Goal: Navigation & Orientation: Understand site structure

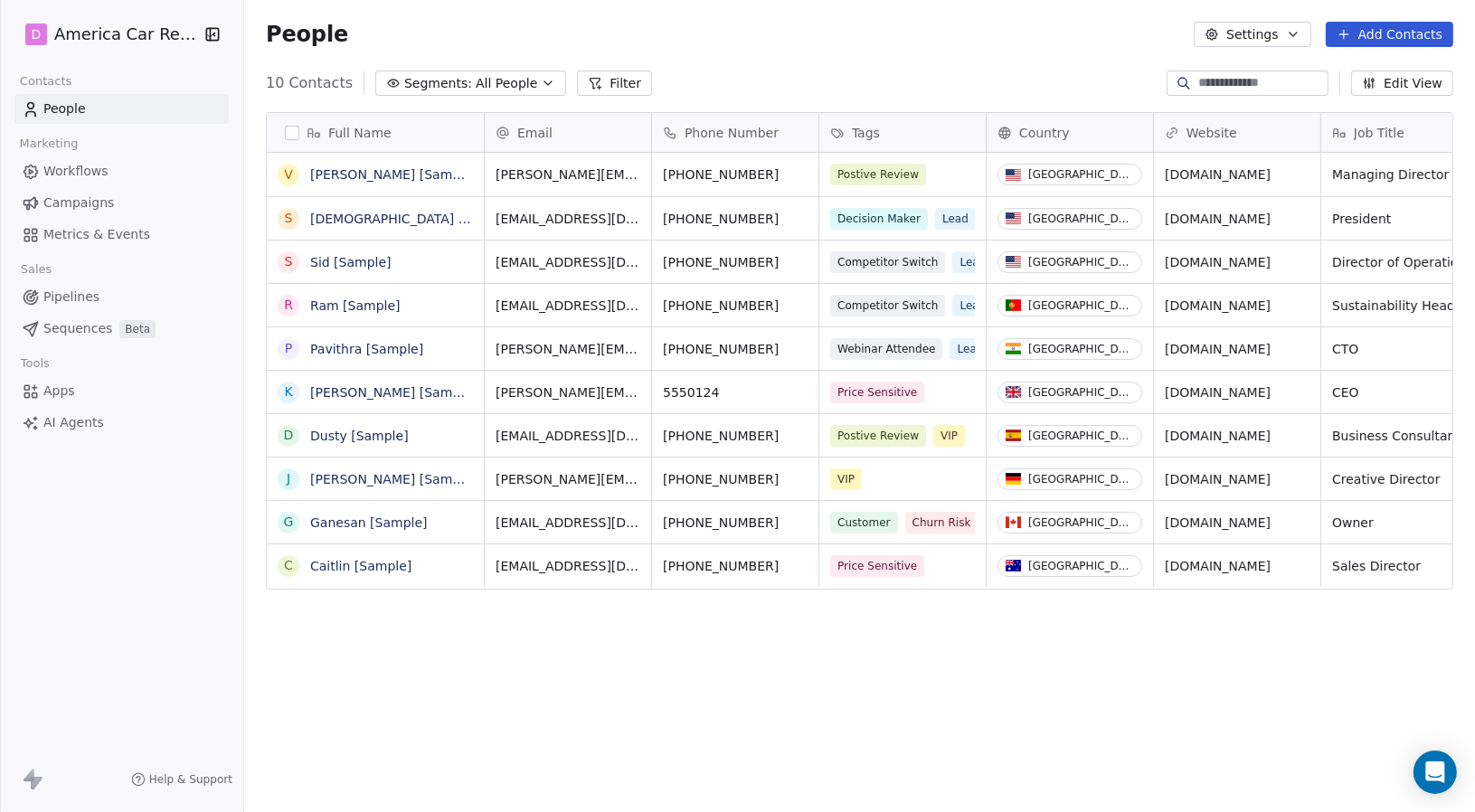
scroll to position [701, 1217]
click at [69, 166] on span "Workflows" at bounding box center [76, 171] width 65 height 19
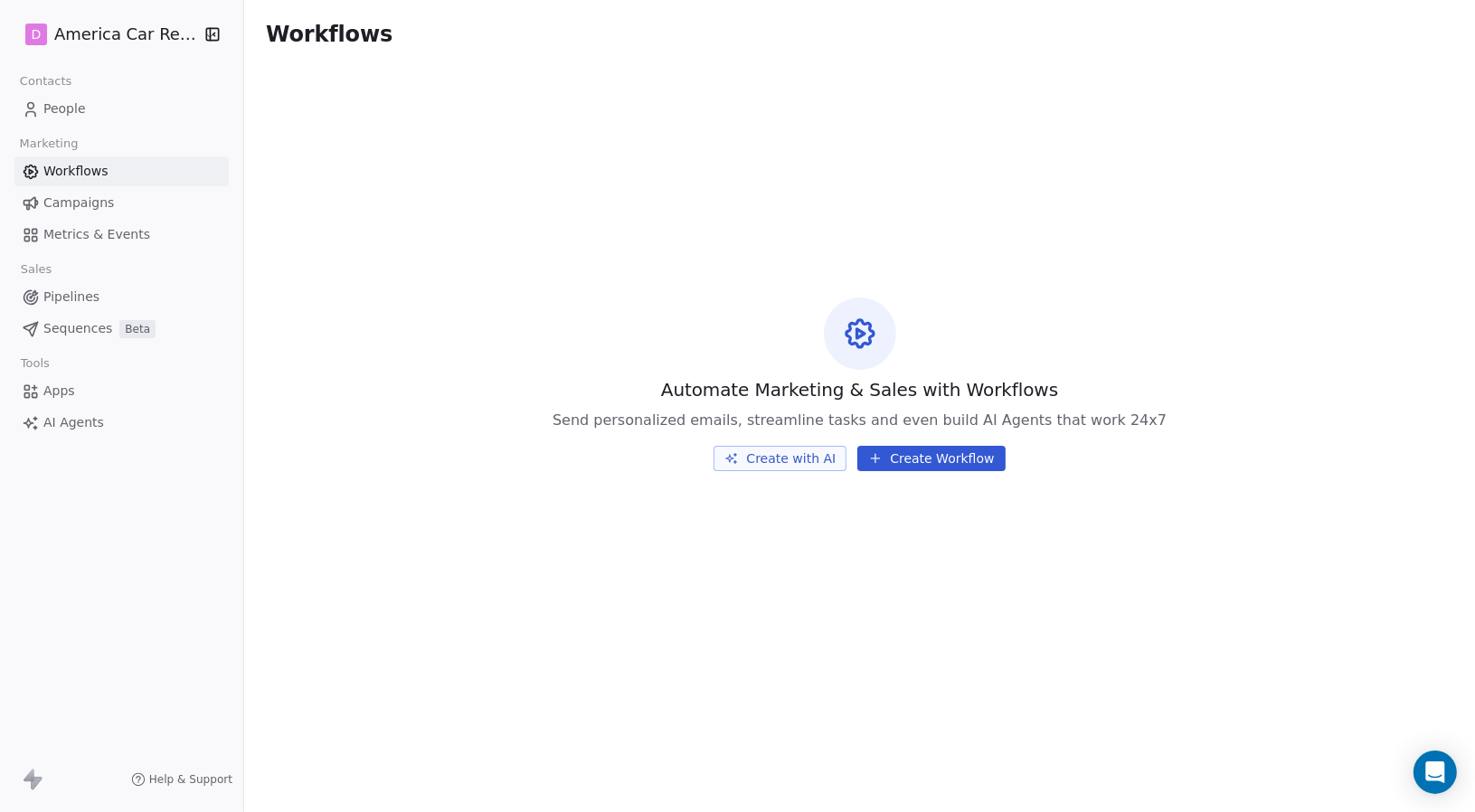
click at [57, 400] on span "Apps" at bounding box center [59, 391] width 31 height 19
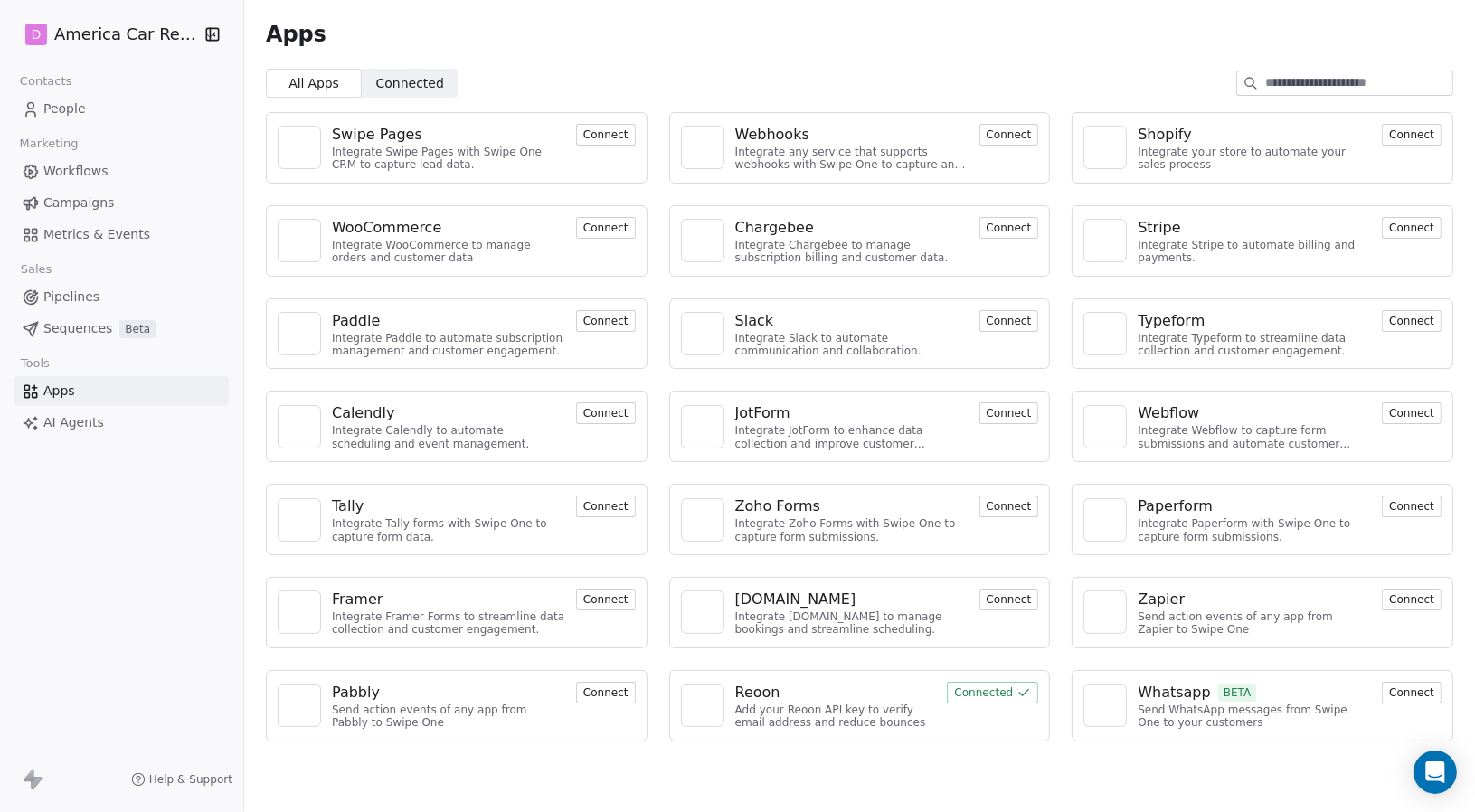
click at [100, 418] on span "AI Agents" at bounding box center [74, 422] width 61 height 19
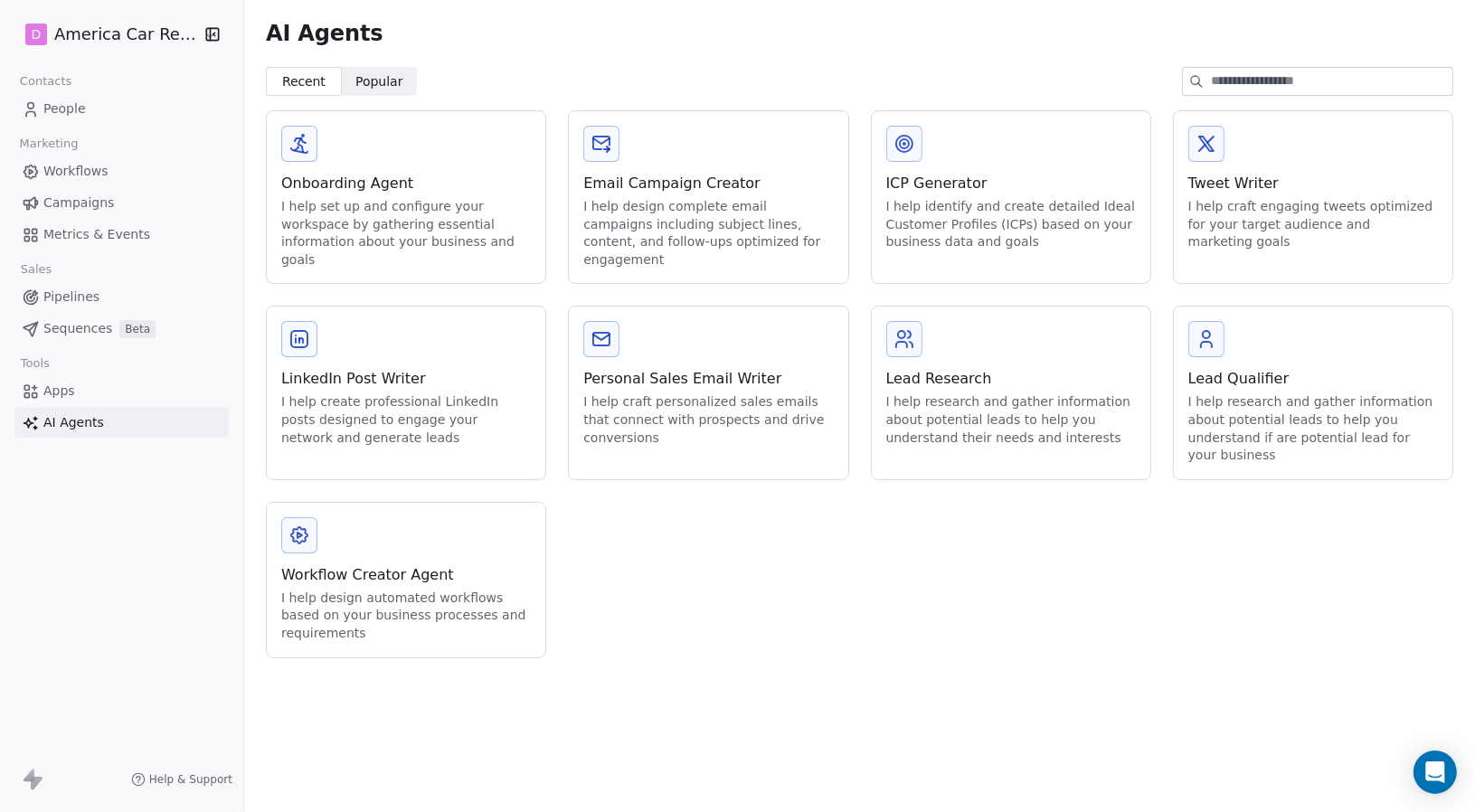
click at [68, 393] on span "Apps" at bounding box center [59, 391] width 31 height 19
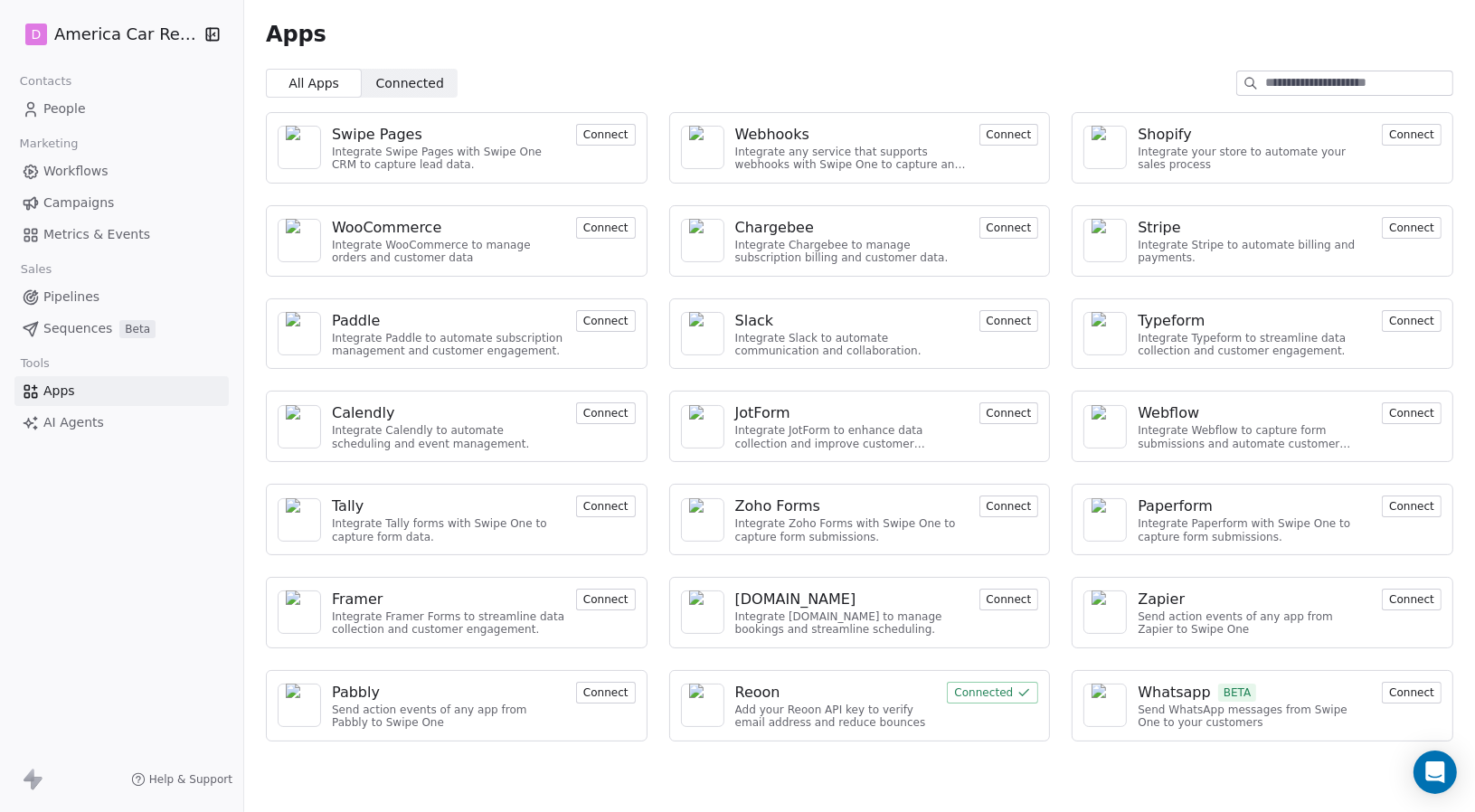
click at [304, 695] on img at bounding box center [300, 705] width 27 height 43
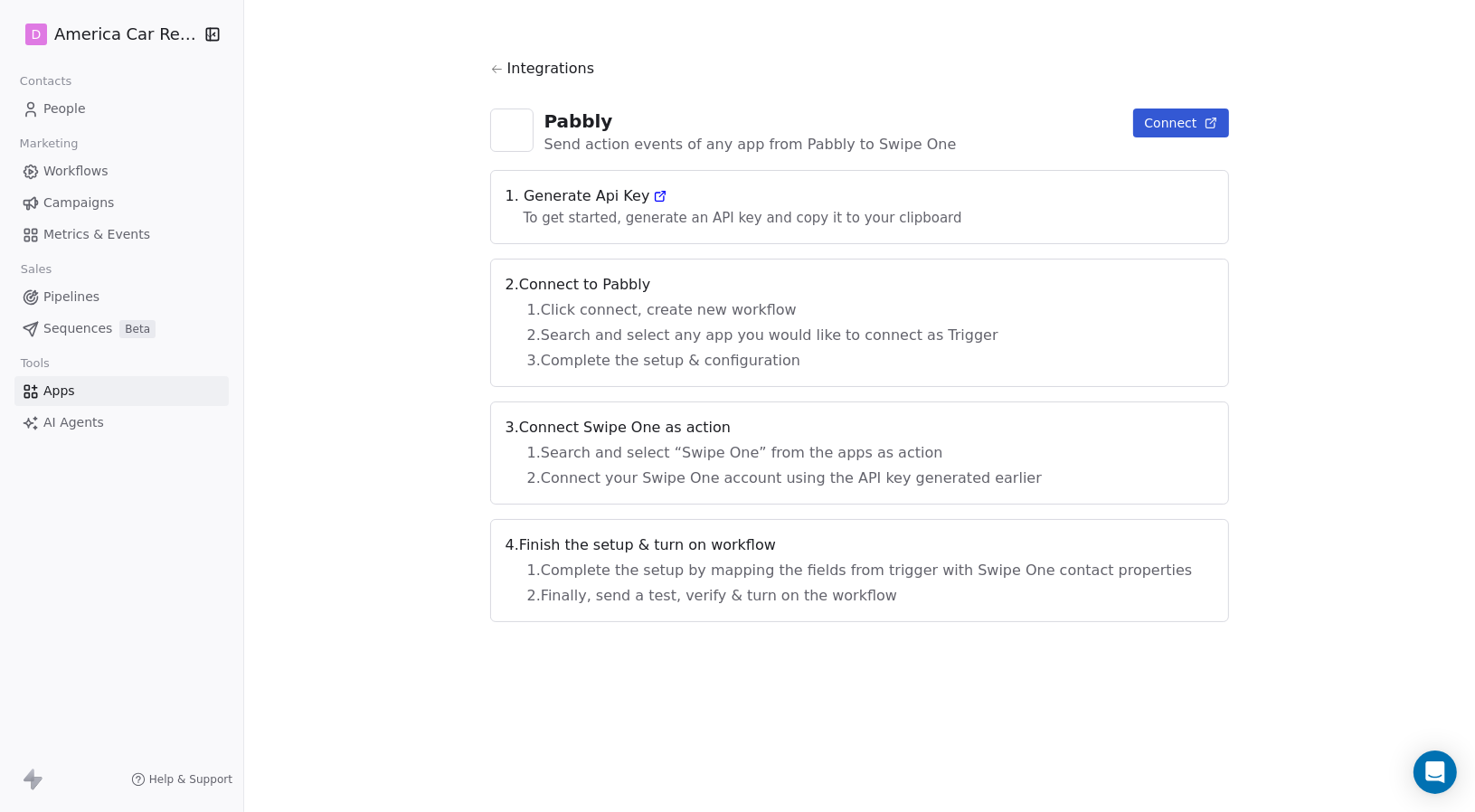
click at [74, 109] on span "People" at bounding box center [64, 108] width 42 height 19
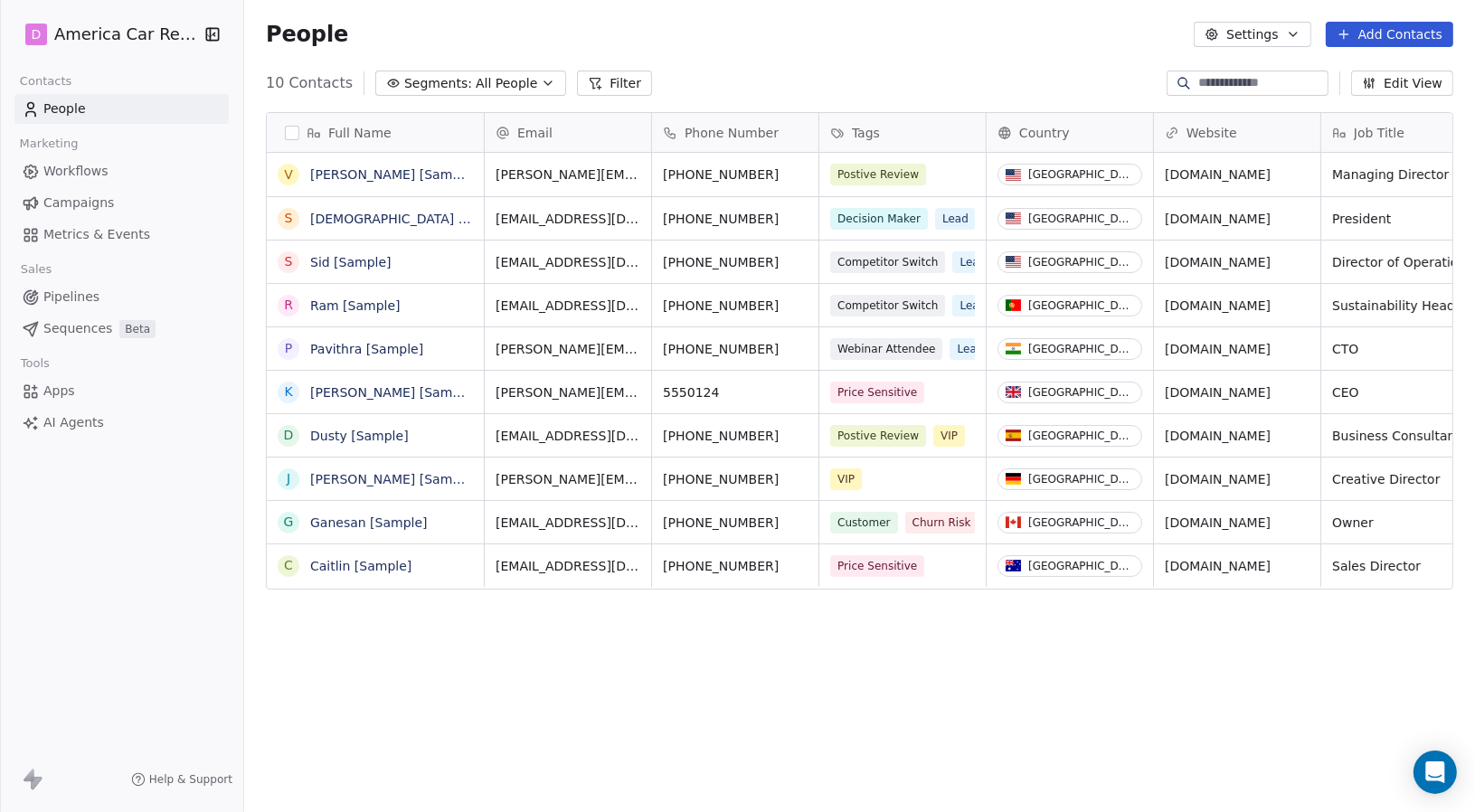
scroll to position [701, 1217]
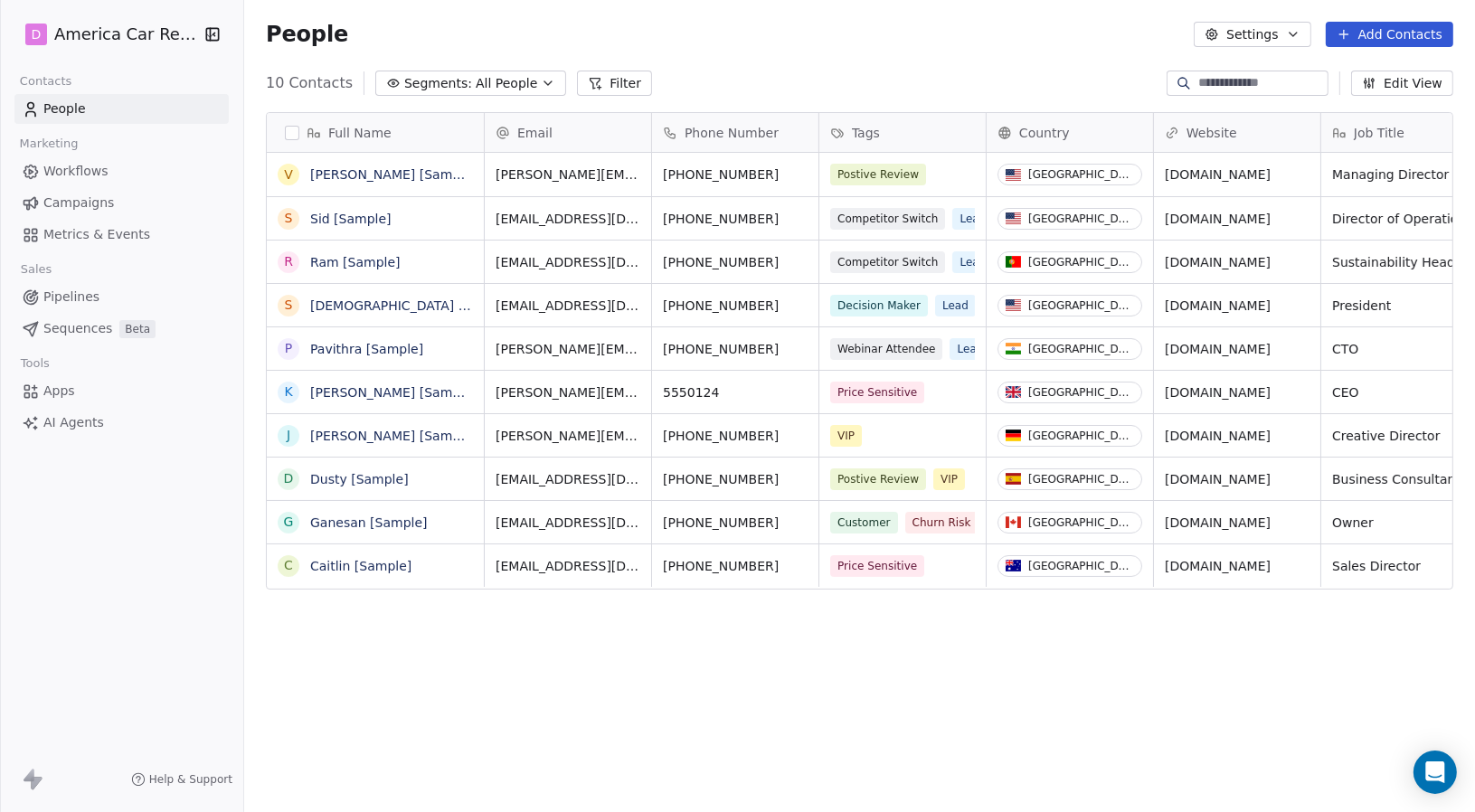
click at [71, 173] on span "Workflows" at bounding box center [76, 171] width 65 height 19
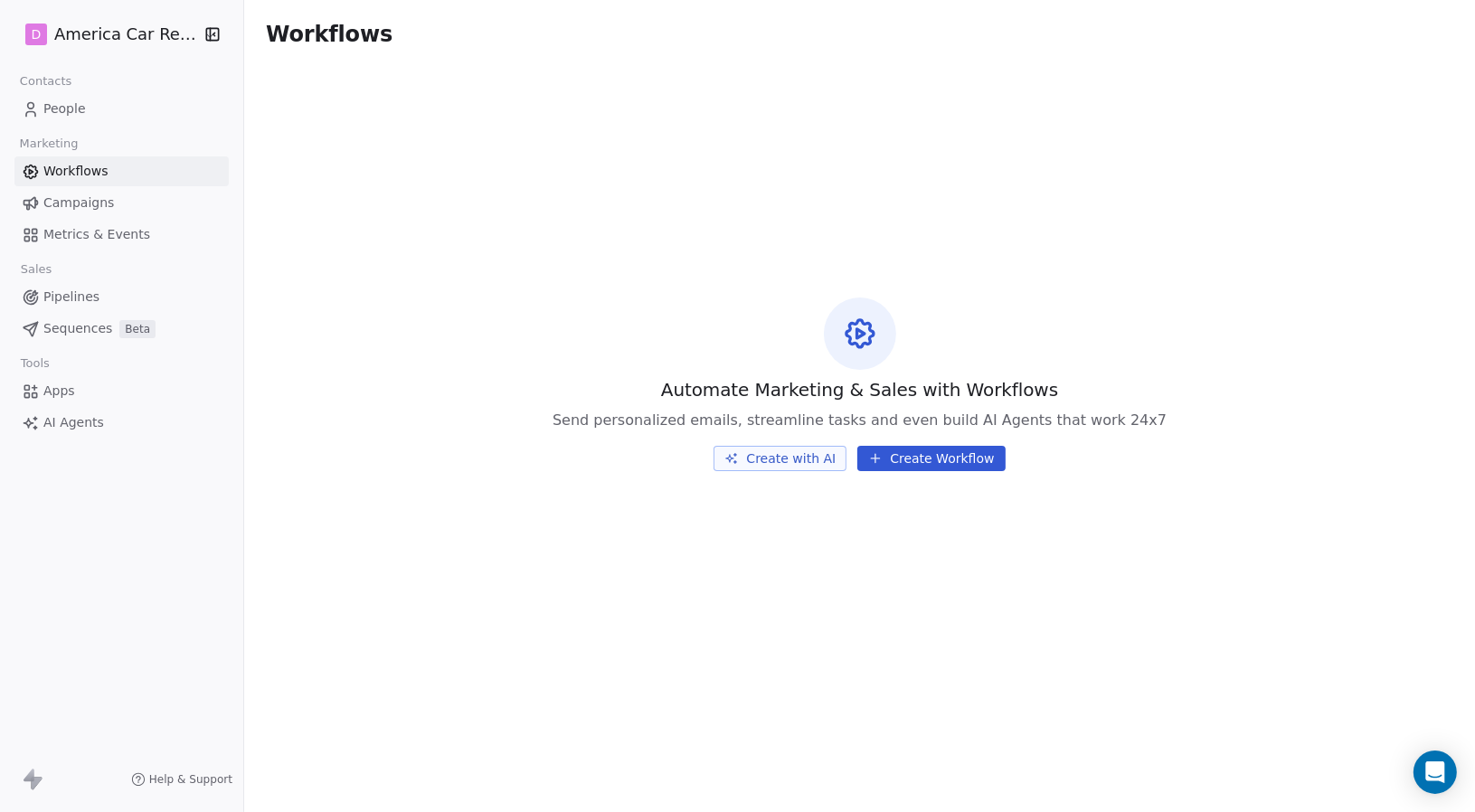
click at [97, 200] on span "Campaigns" at bounding box center [79, 202] width 71 height 19
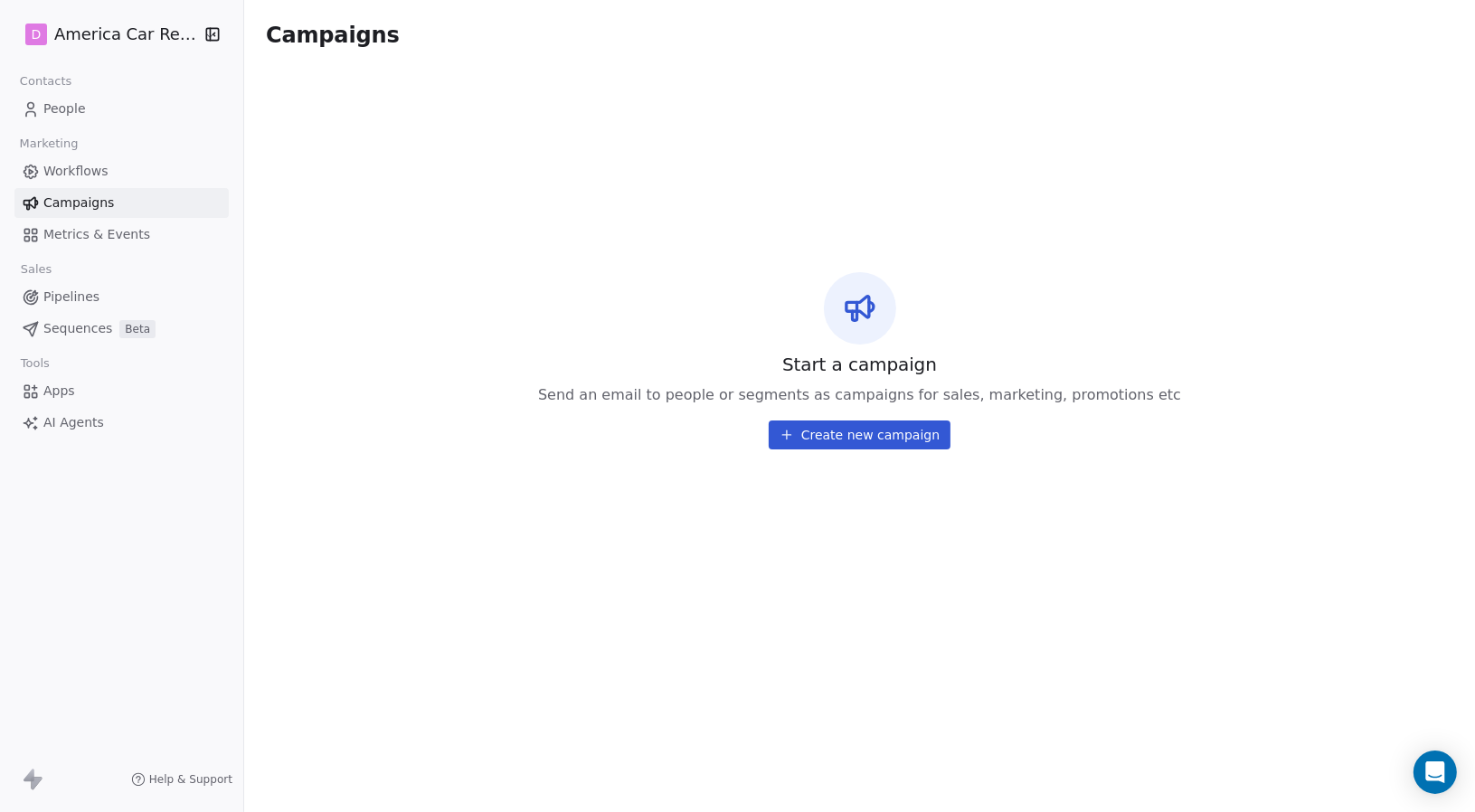
click at [101, 235] on span "Metrics & Events" at bounding box center [96, 234] width 107 height 19
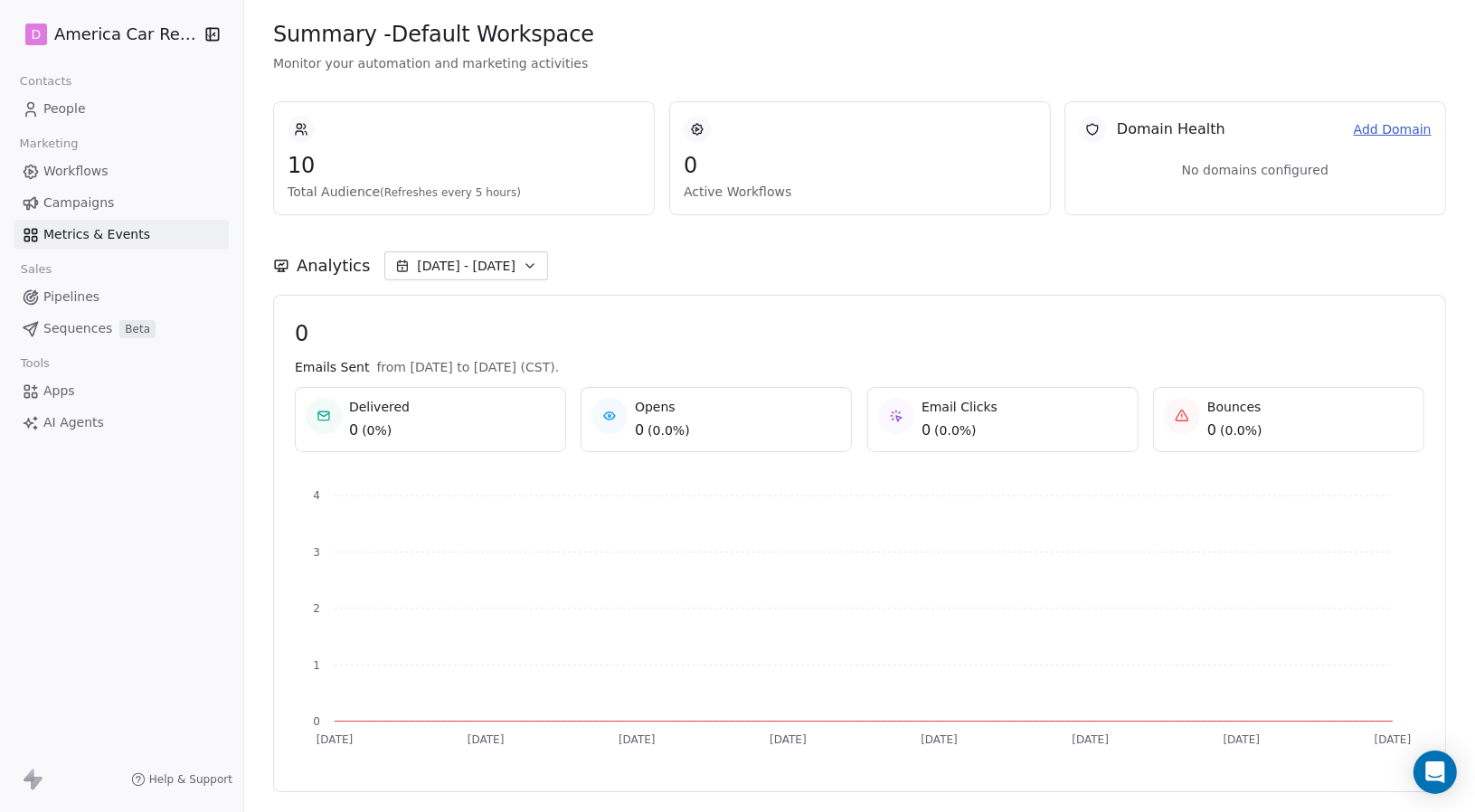
click at [72, 290] on span "Pipelines" at bounding box center [71, 297] width 56 height 19
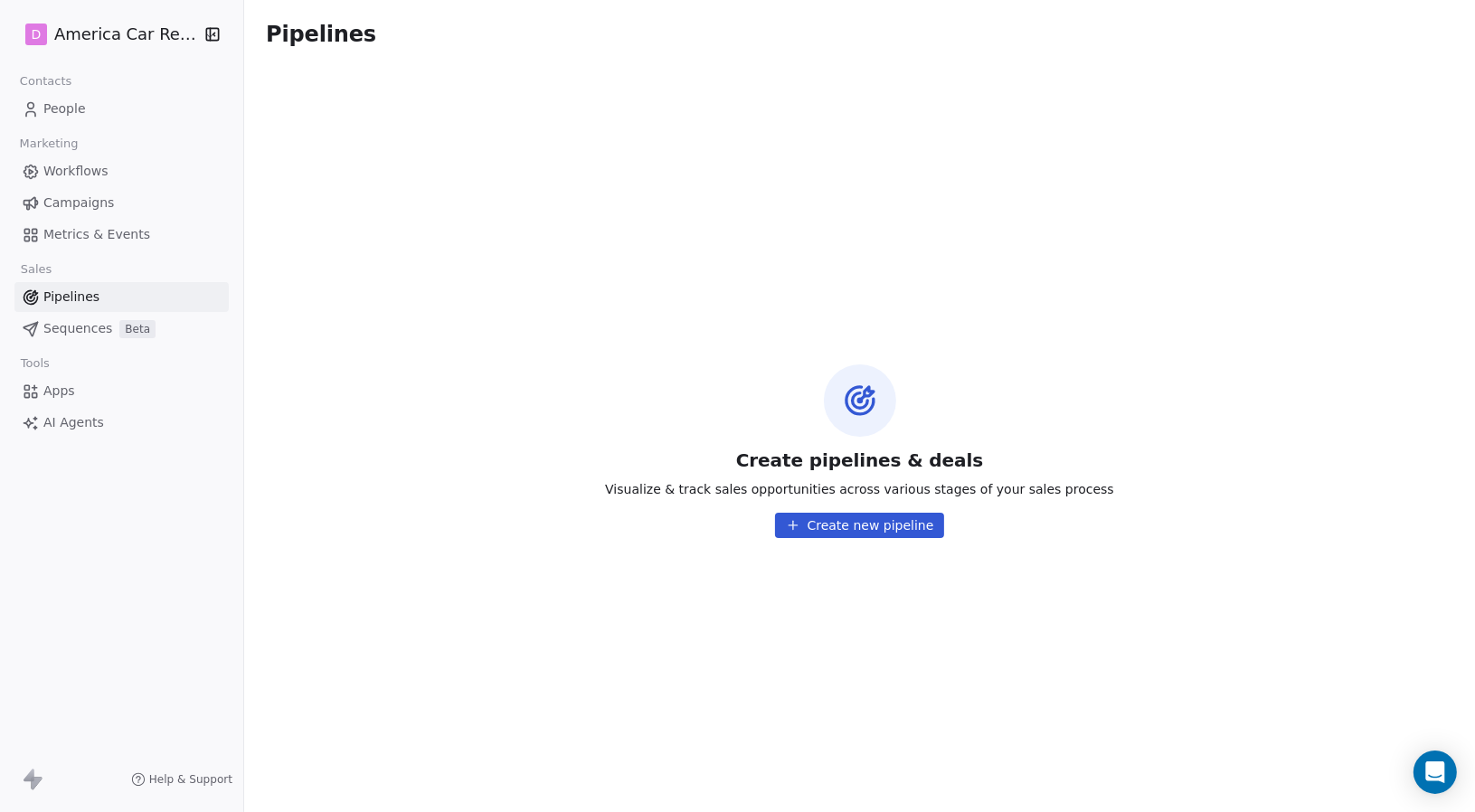
click at [76, 331] on span "Sequences" at bounding box center [78, 328] width 69 height 19
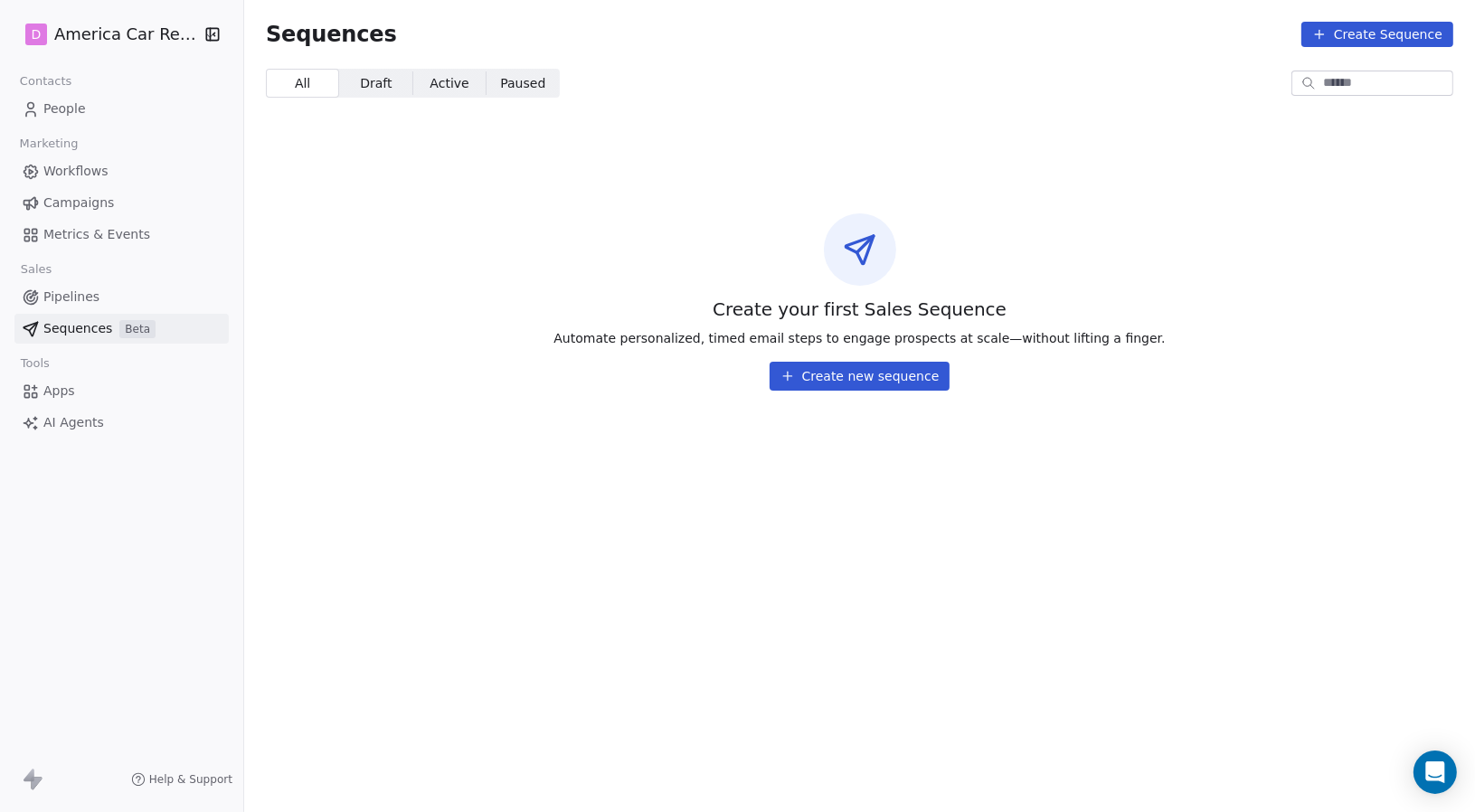
click at [75, 291] on span "Pipelines" at bounding box center [71, 297] width 56 height 19
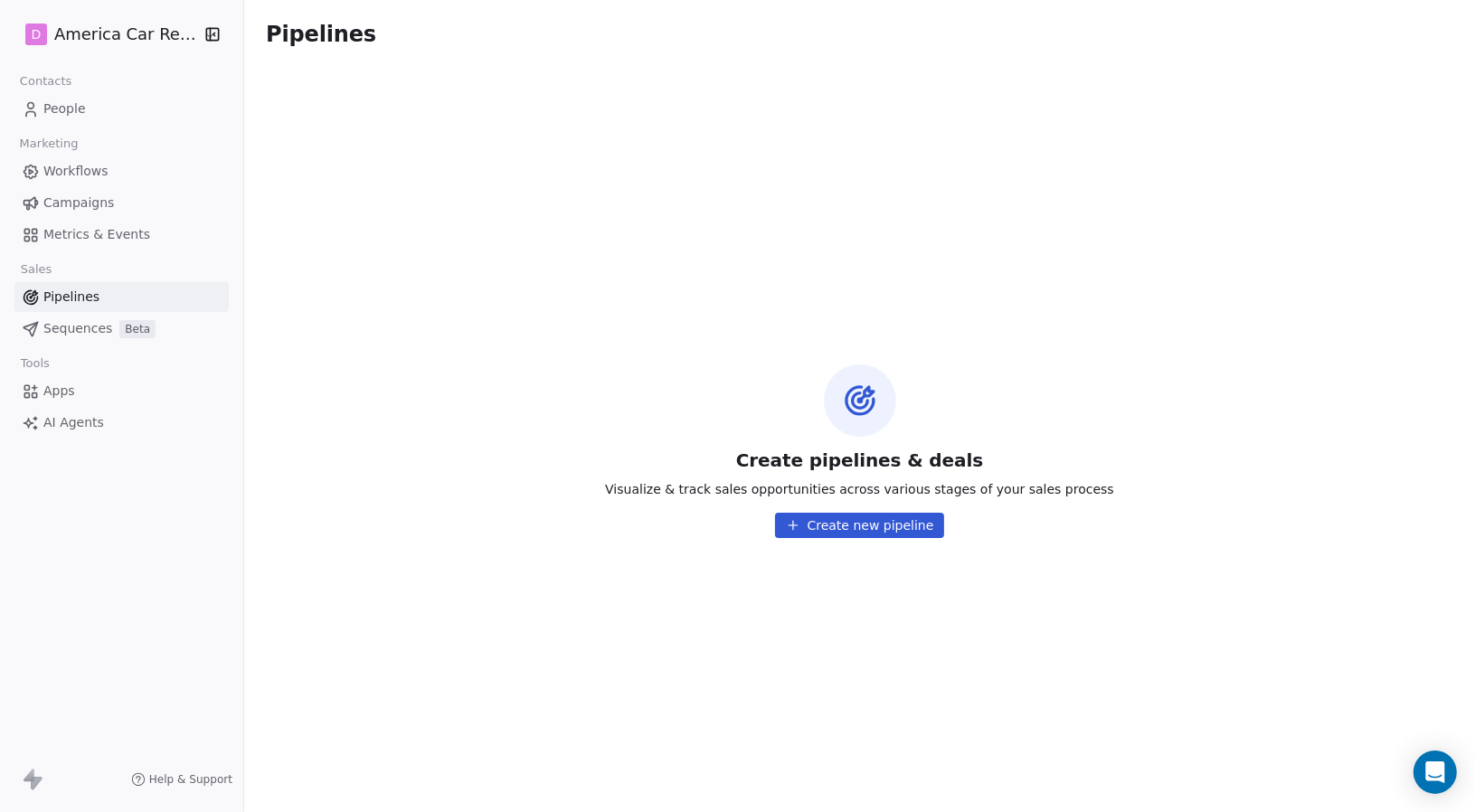
click at [59, 387] on span "Apps" at bounding box center [59, 391] width 31 height 19
